Goal: Task Accomplishment & Management: Use online tool/utility

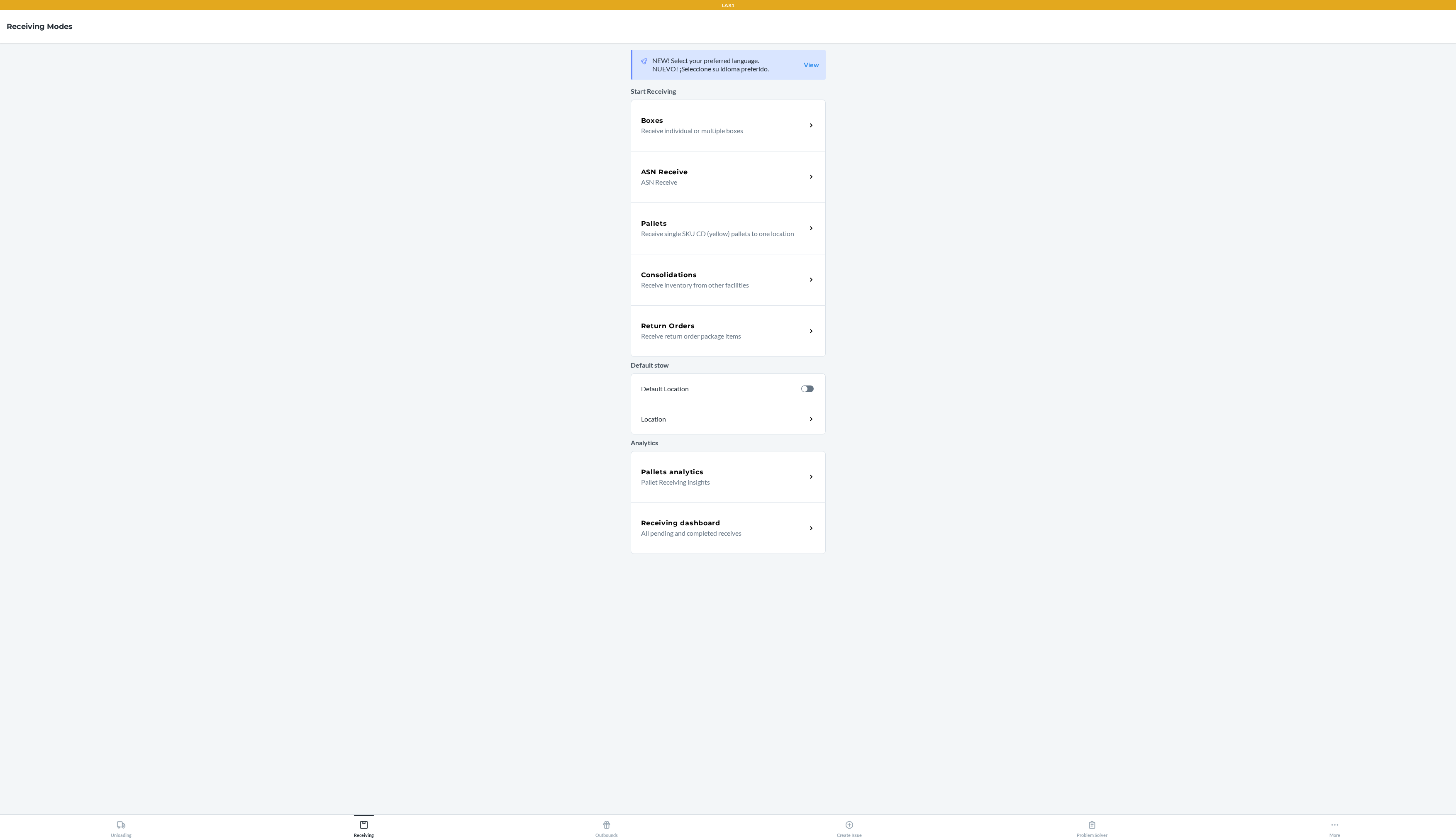
click at [682, 127] on p "Receive individual or multiple boxes" at bounding box center [721, 131] width 159 height 10
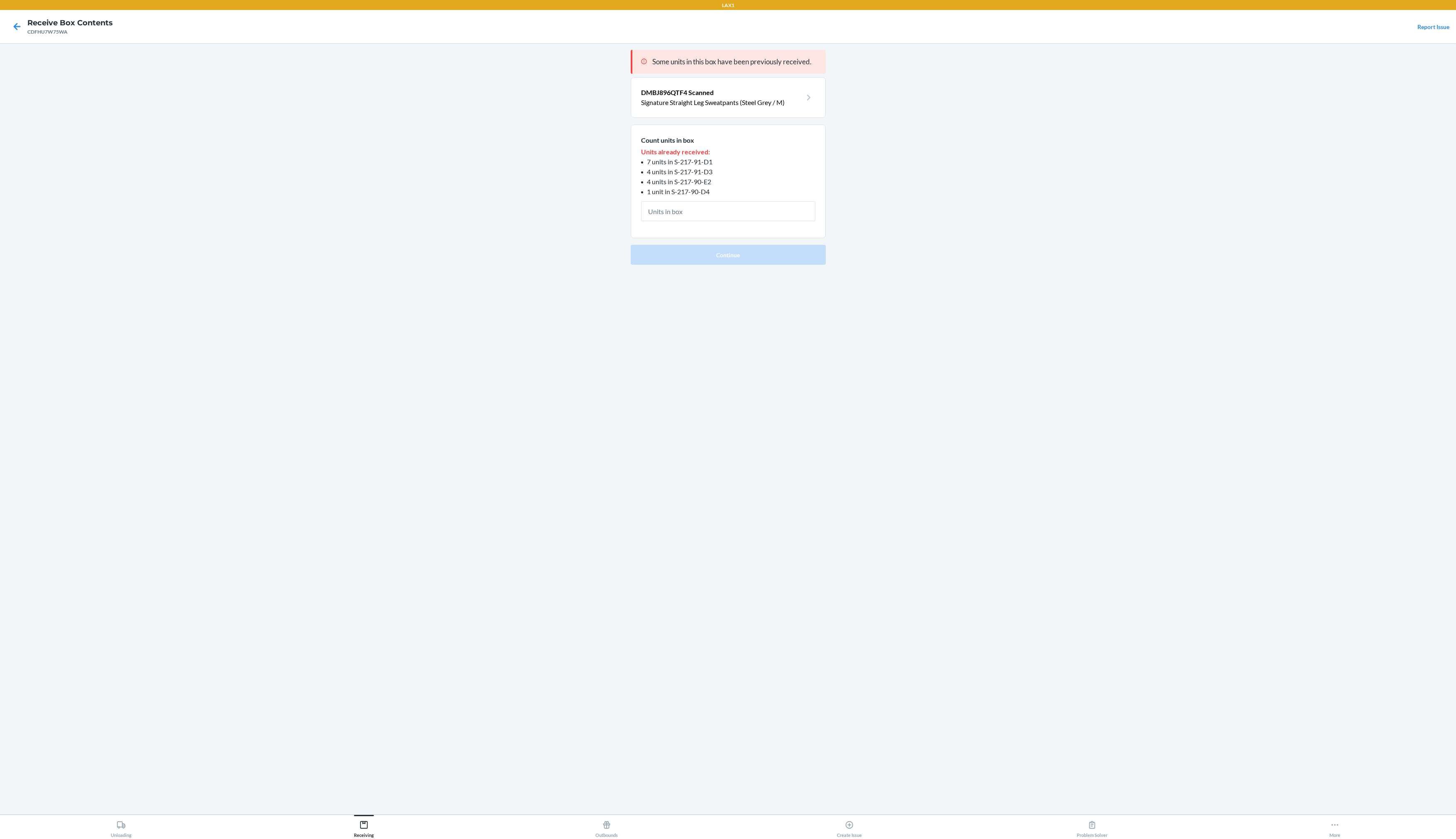
type input "4"
click button "Continue" at bounding box center [728, 254] width 195 height 20
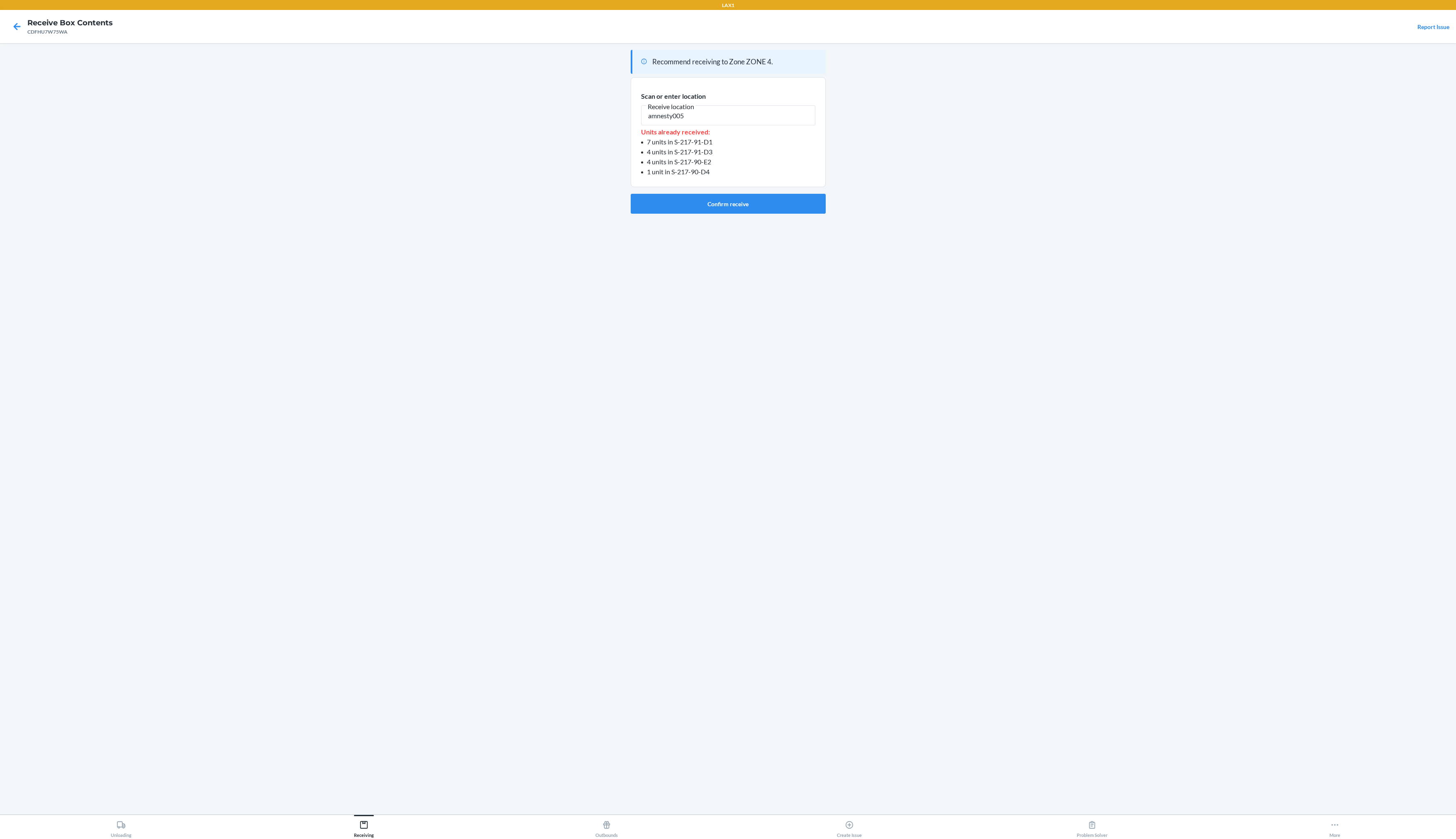
type input "amnesty005"
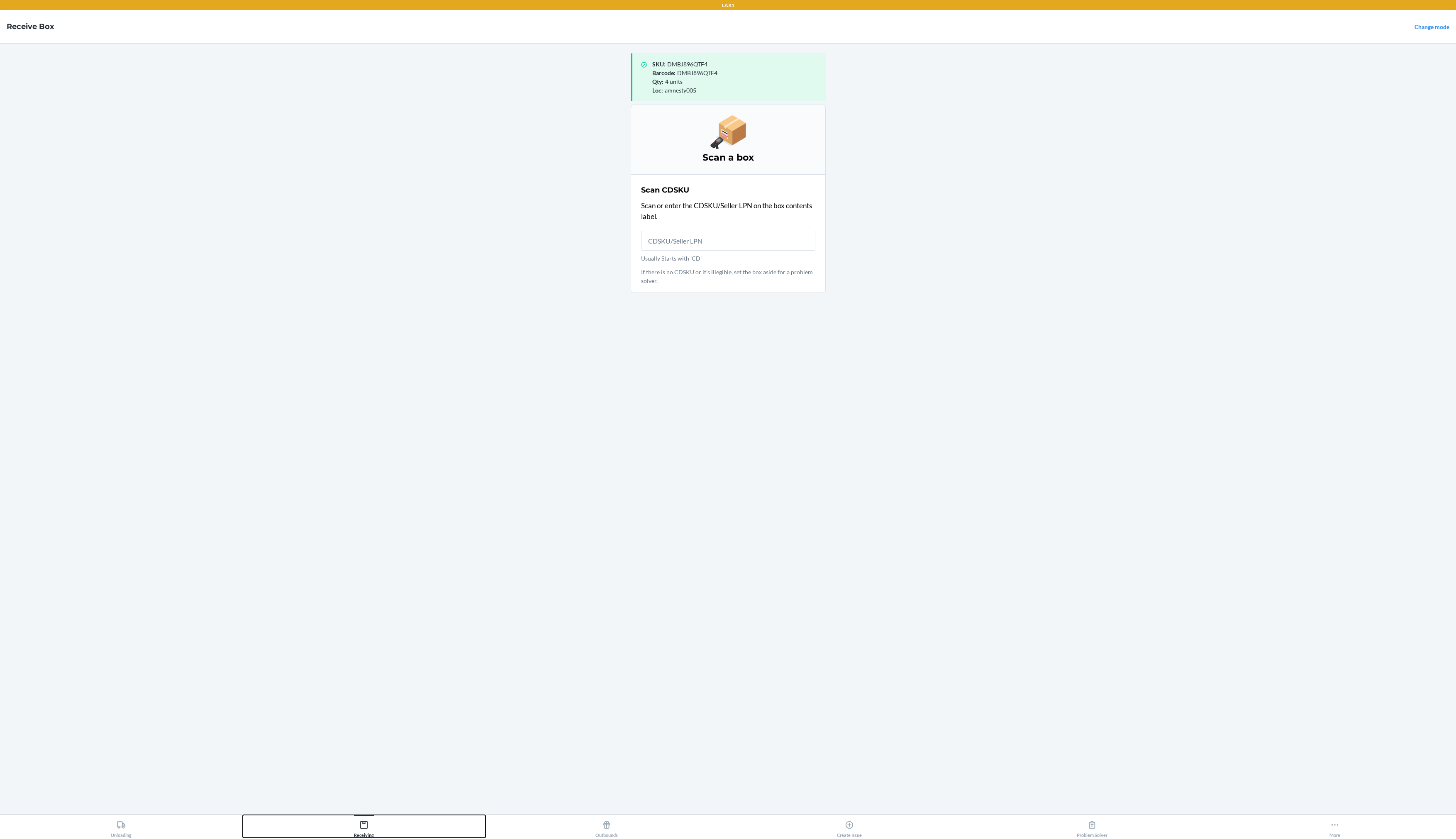
click at [370, 822] on div "Receiving" at bounding box center [364, 827] width 20 height 21
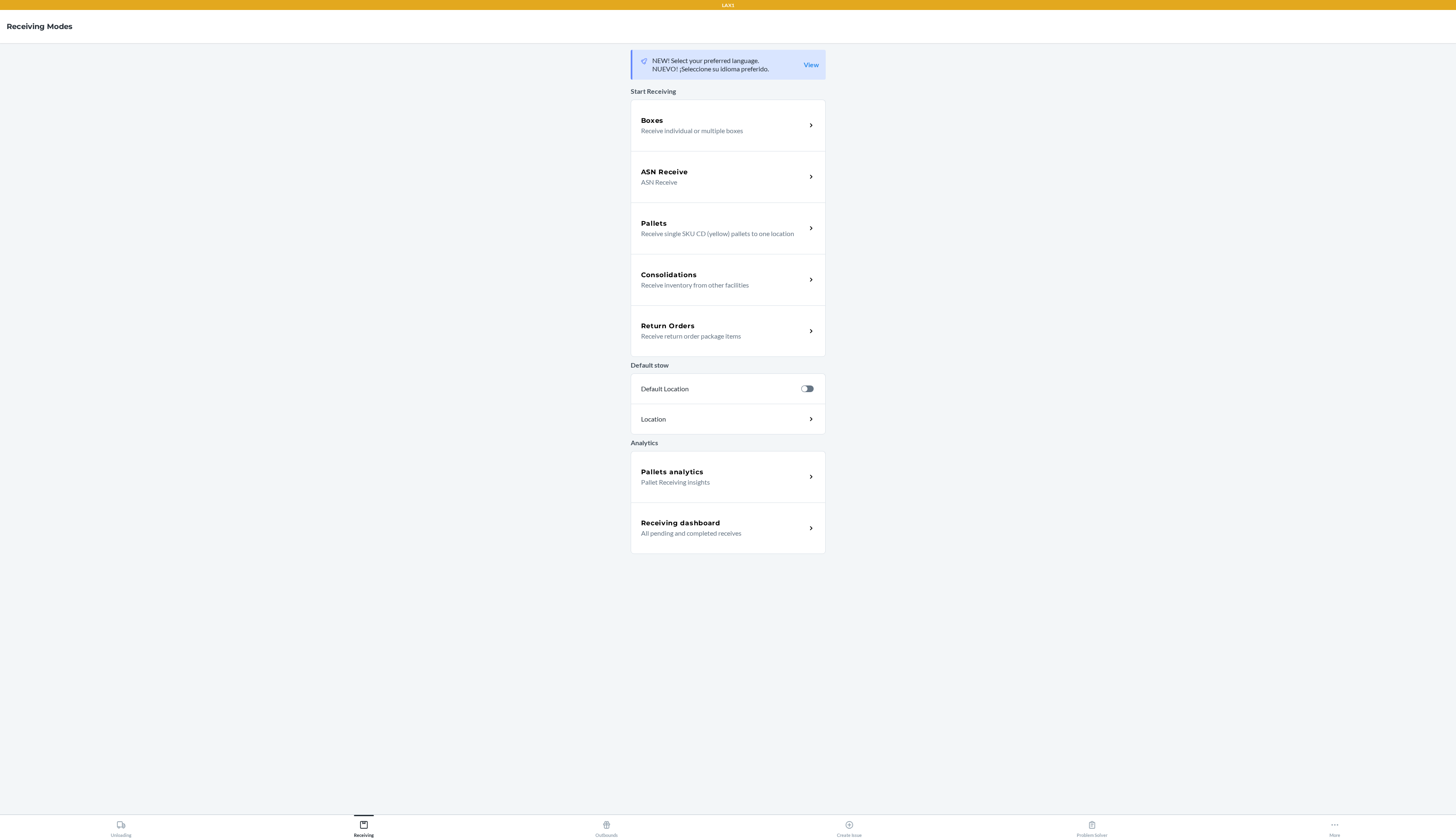
click at [718, 526] on h5 "Receiving dashboard" at bounding box center [681, 523] width 79 height 10
